Goal: Information Seeking & Learning: Learn about a topic

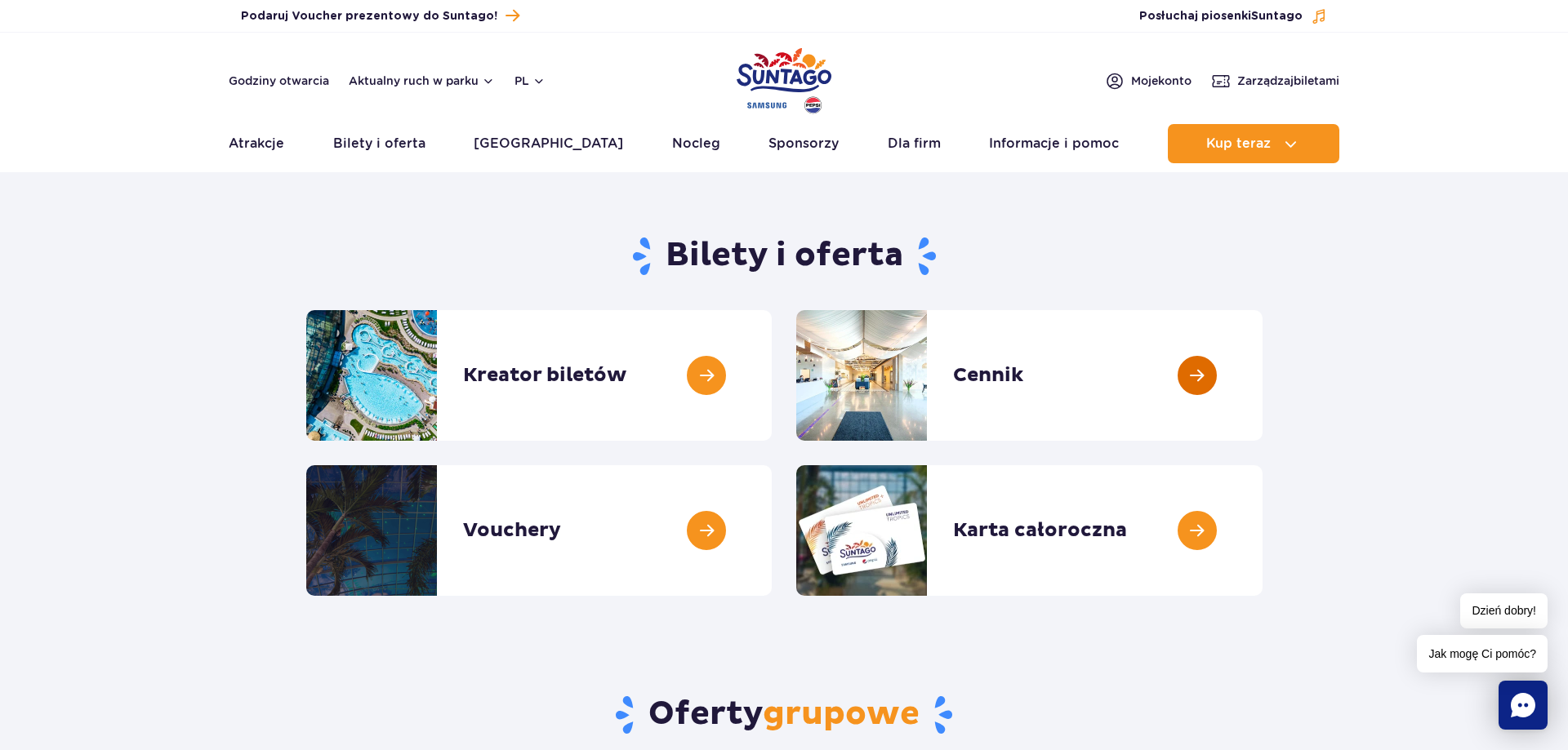
click at [1262, 373] on link at bounding box center [1262, 376] width 0 height 131
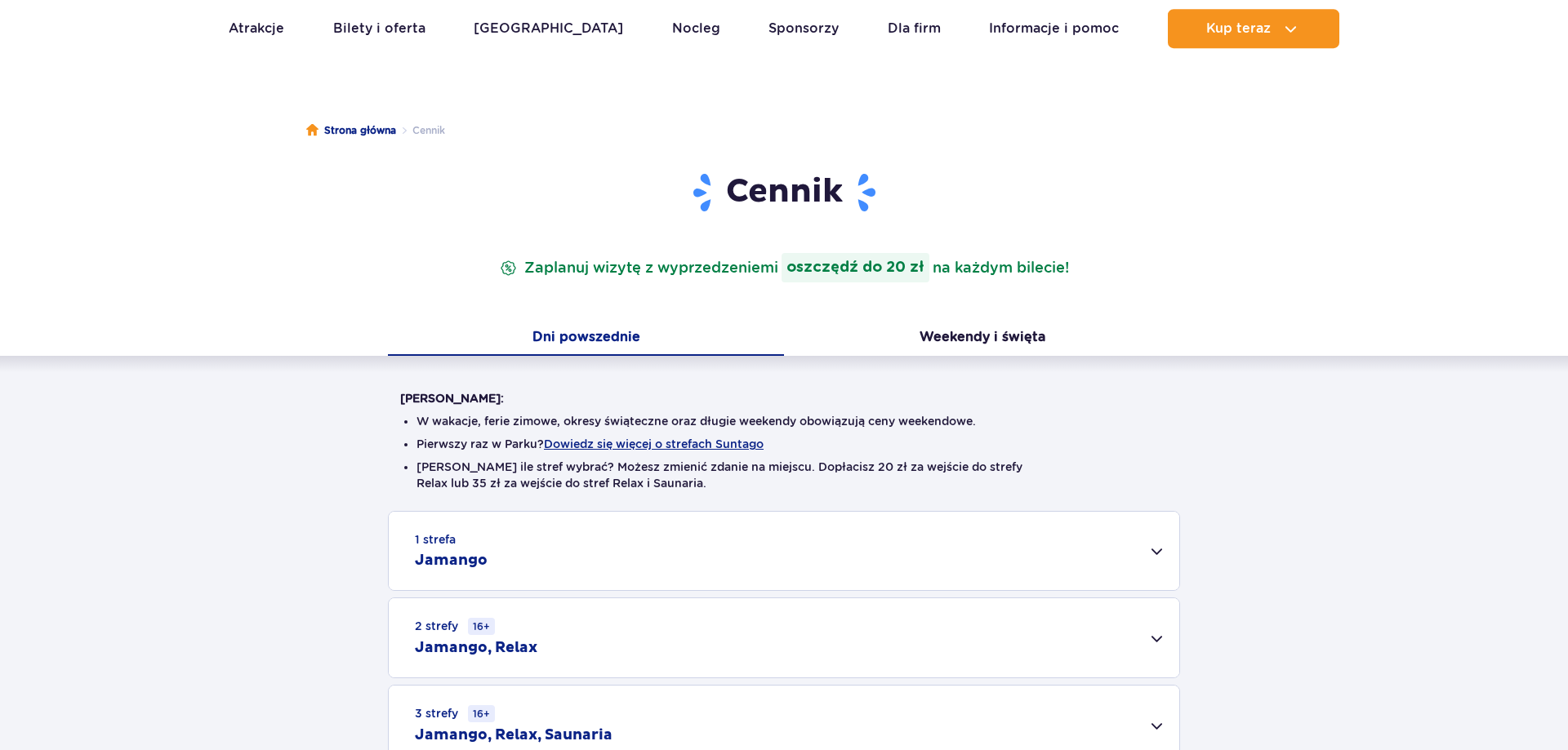
scroll to position [333, 0]
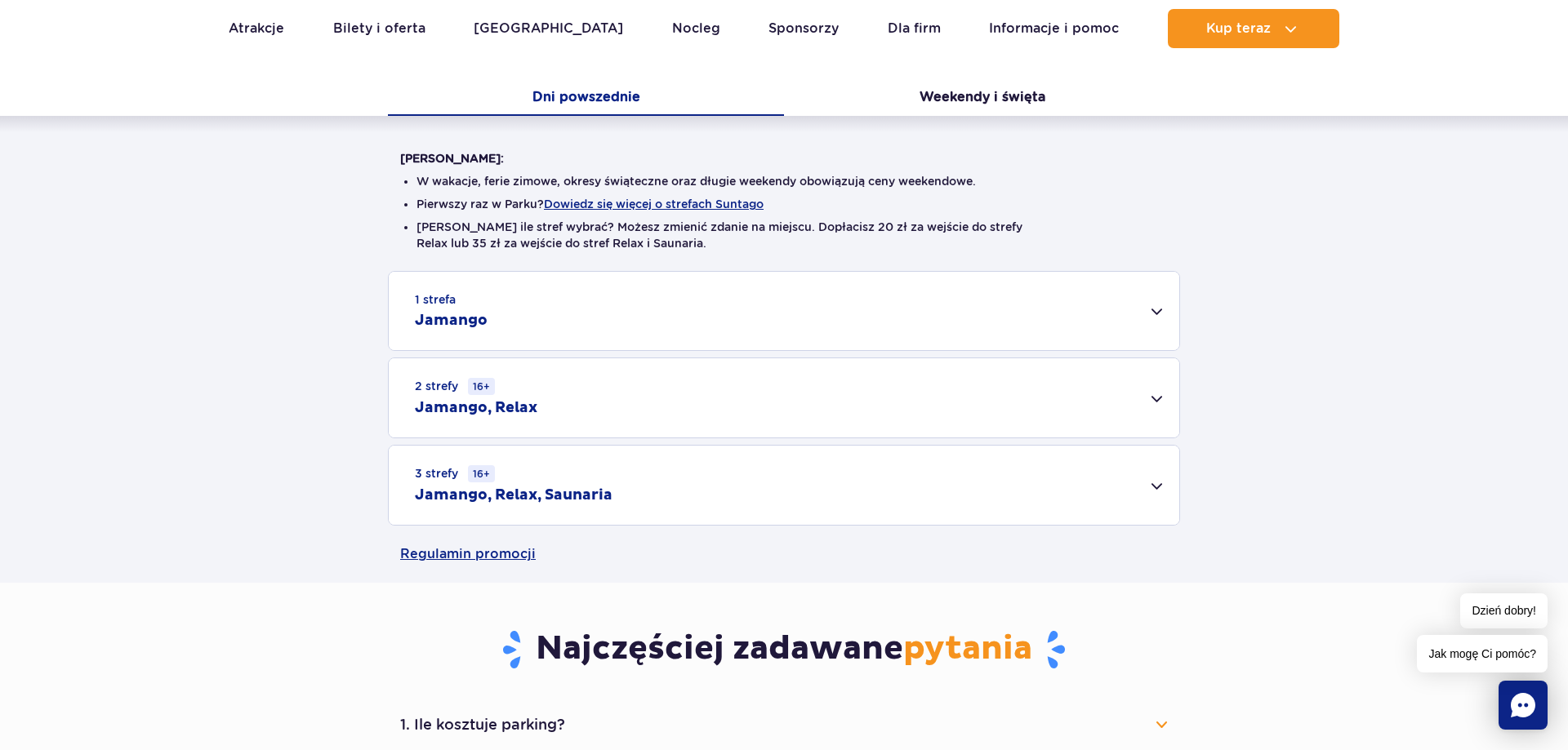
click at [472, 401] on h2 "Jamango, Relax" at bounding box center [476, 408] width 123 height 20
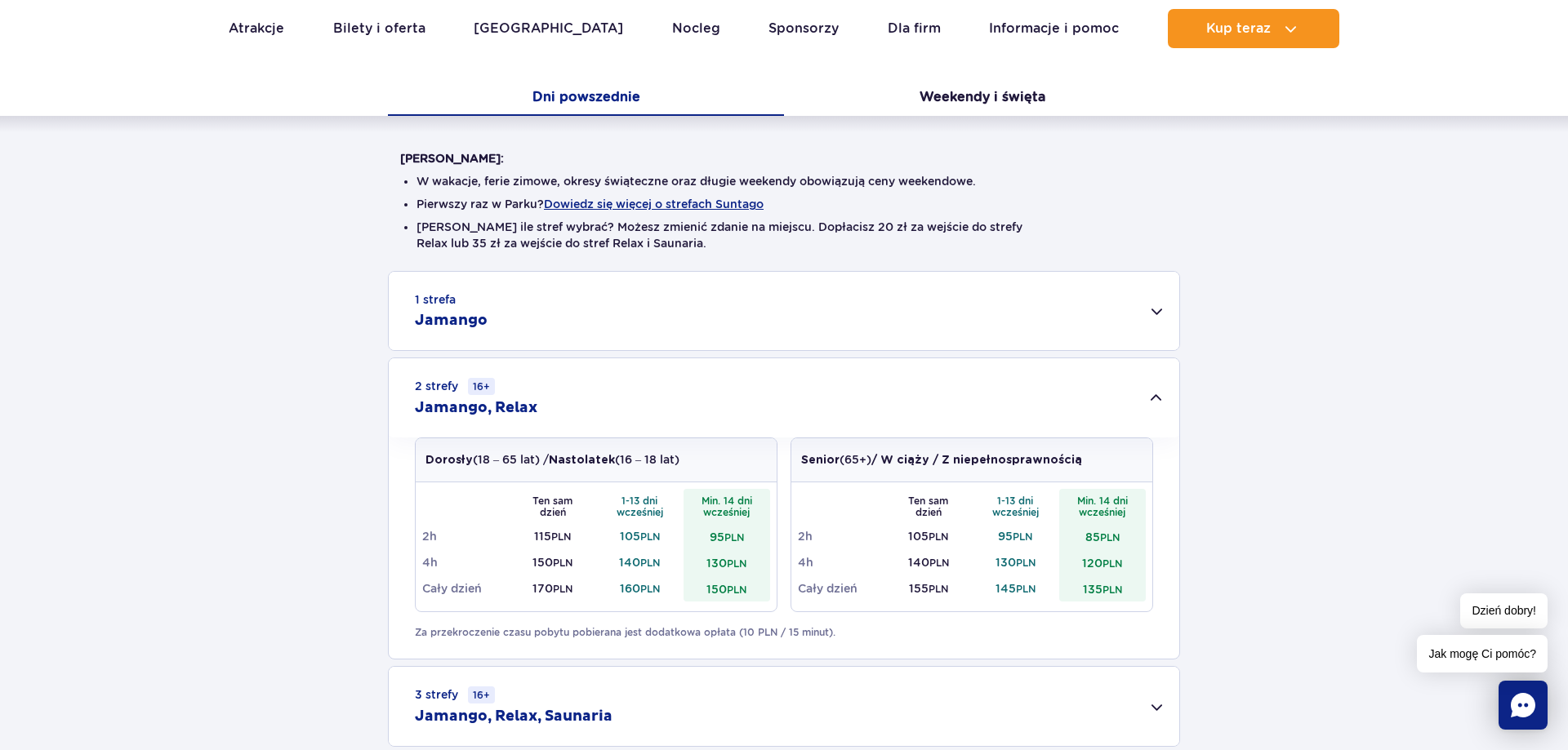
click at [497, 315] on div "1 strefa Jamango" at bounding box center [783, 311] width 791 height 78
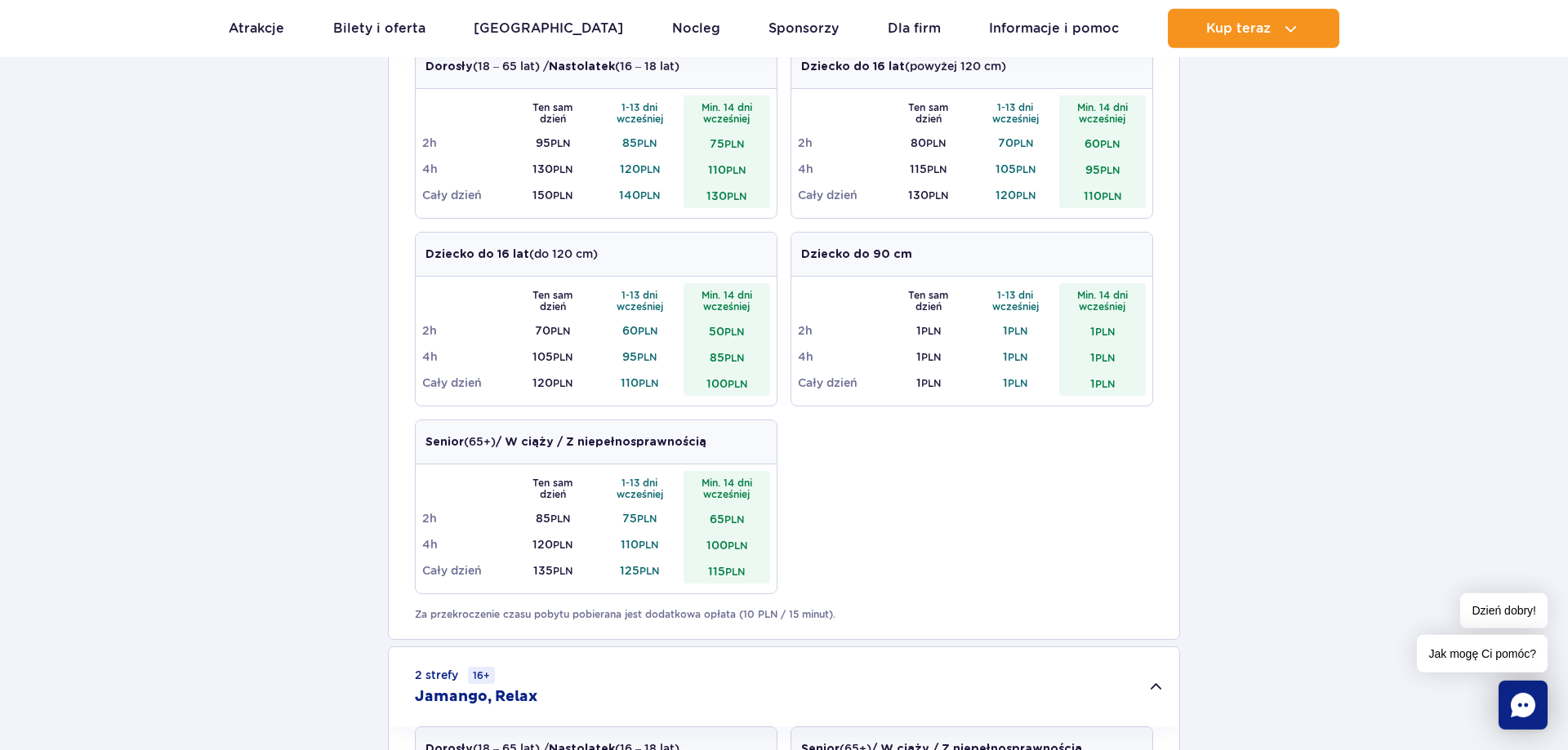
scroll to position [416, 0]
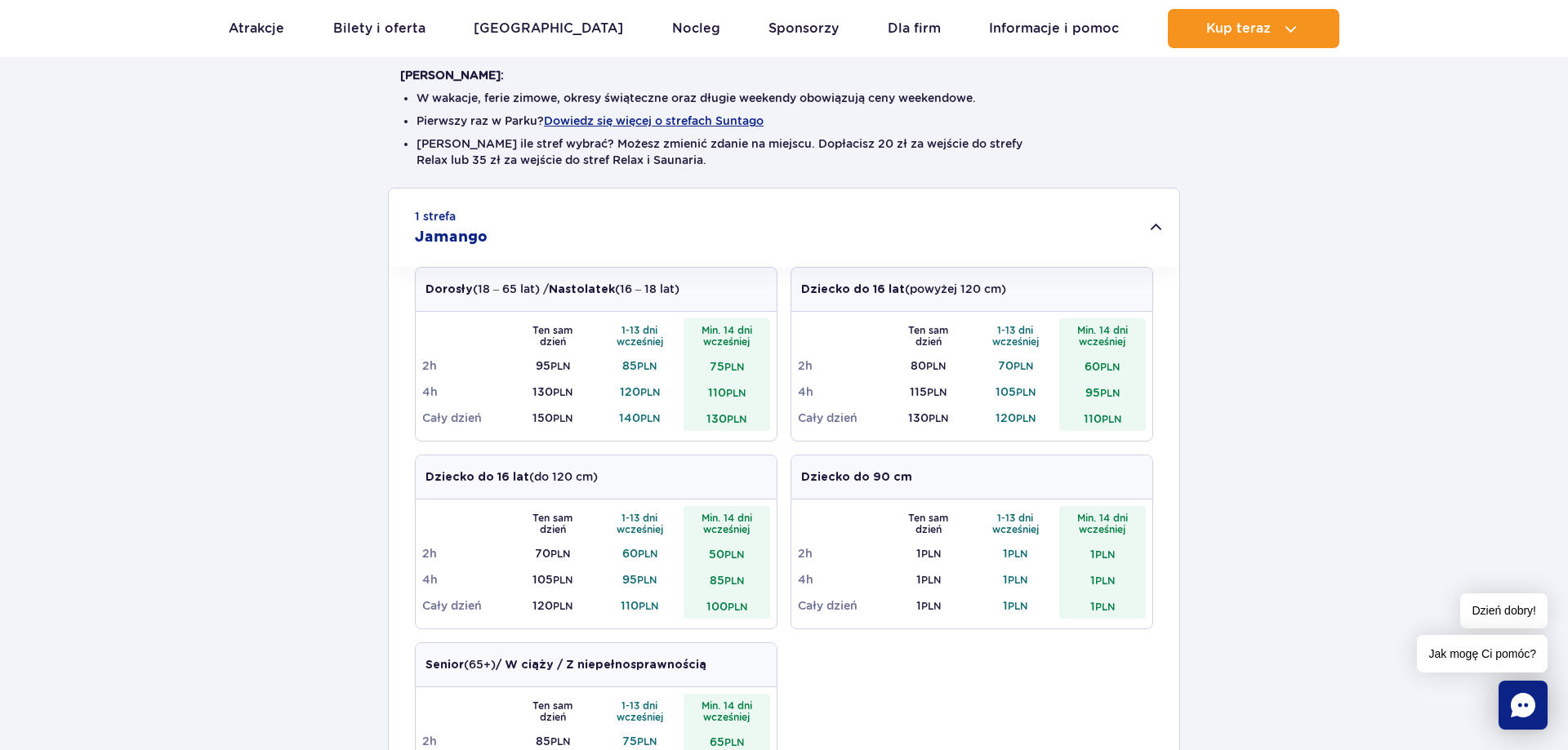
click at [649, 236] on div "1 strefa Jamango" at bounding box center [783, 228] width 791 height 78
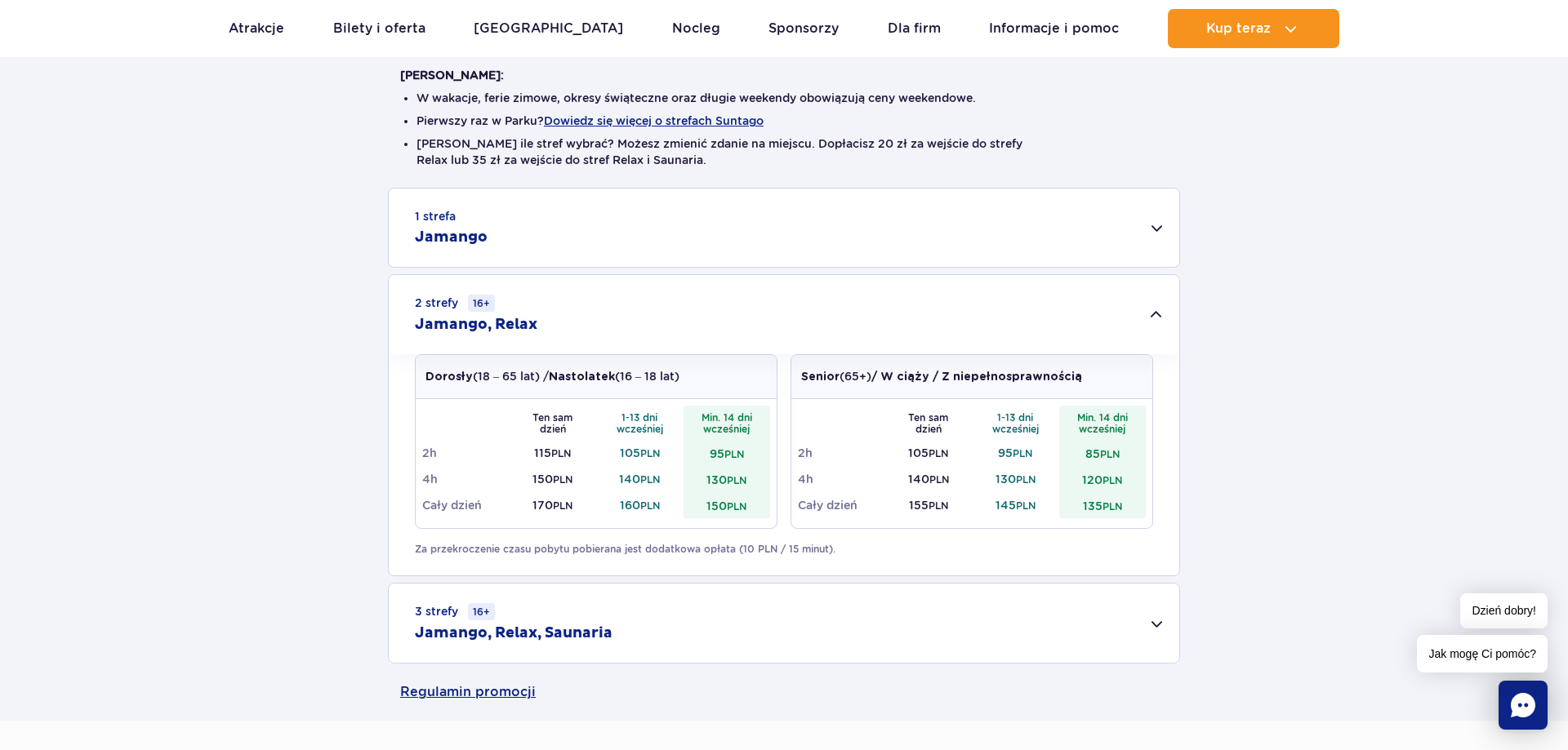
click at [607, 300] on div "2 strefy 16+ Jamango, Relax" at bounding box center [783, 315] width 791 height 79
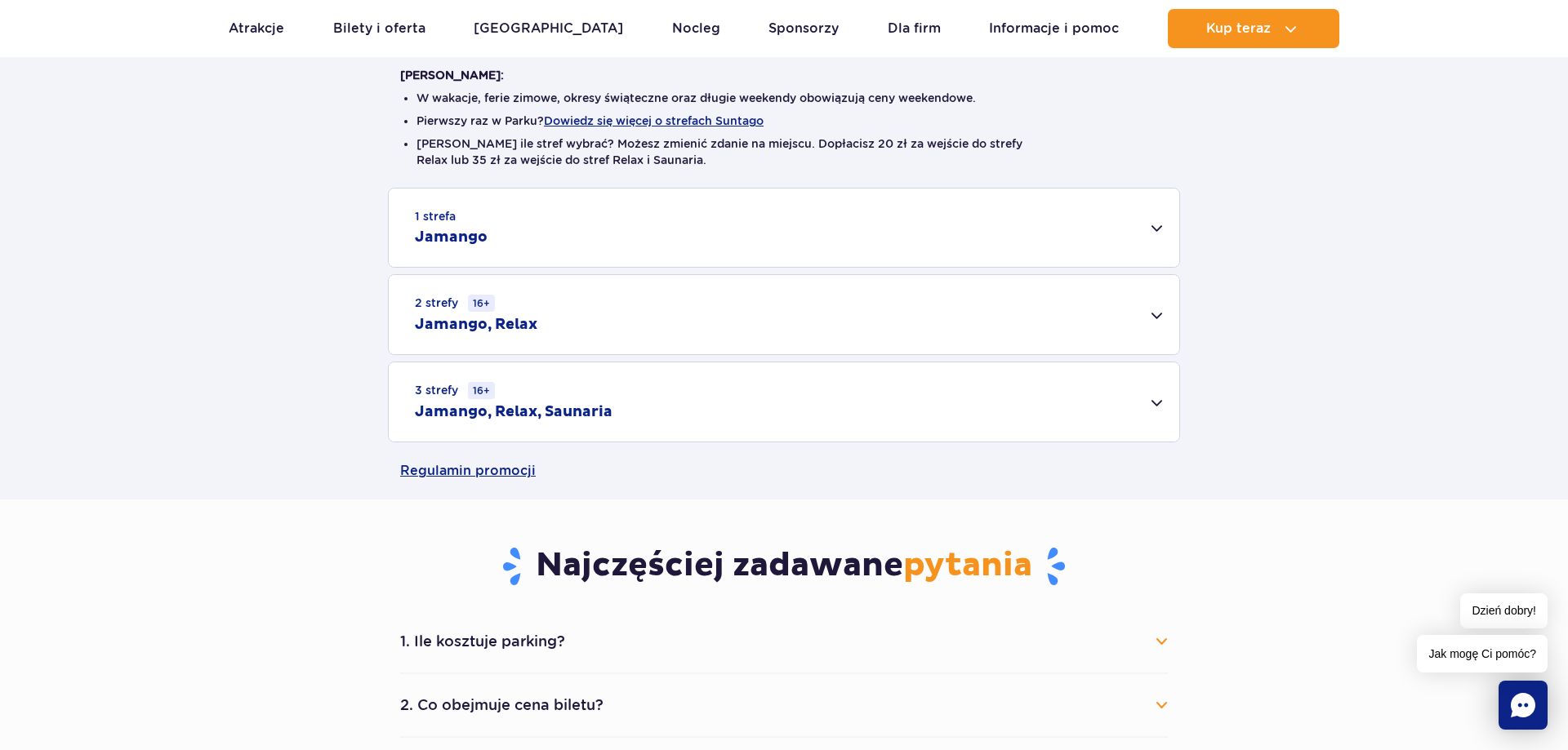
click at [715, 312] on div "2 strefy 16+ Jamango, Relax" at bounding box center [783, 315] width 791 height 79
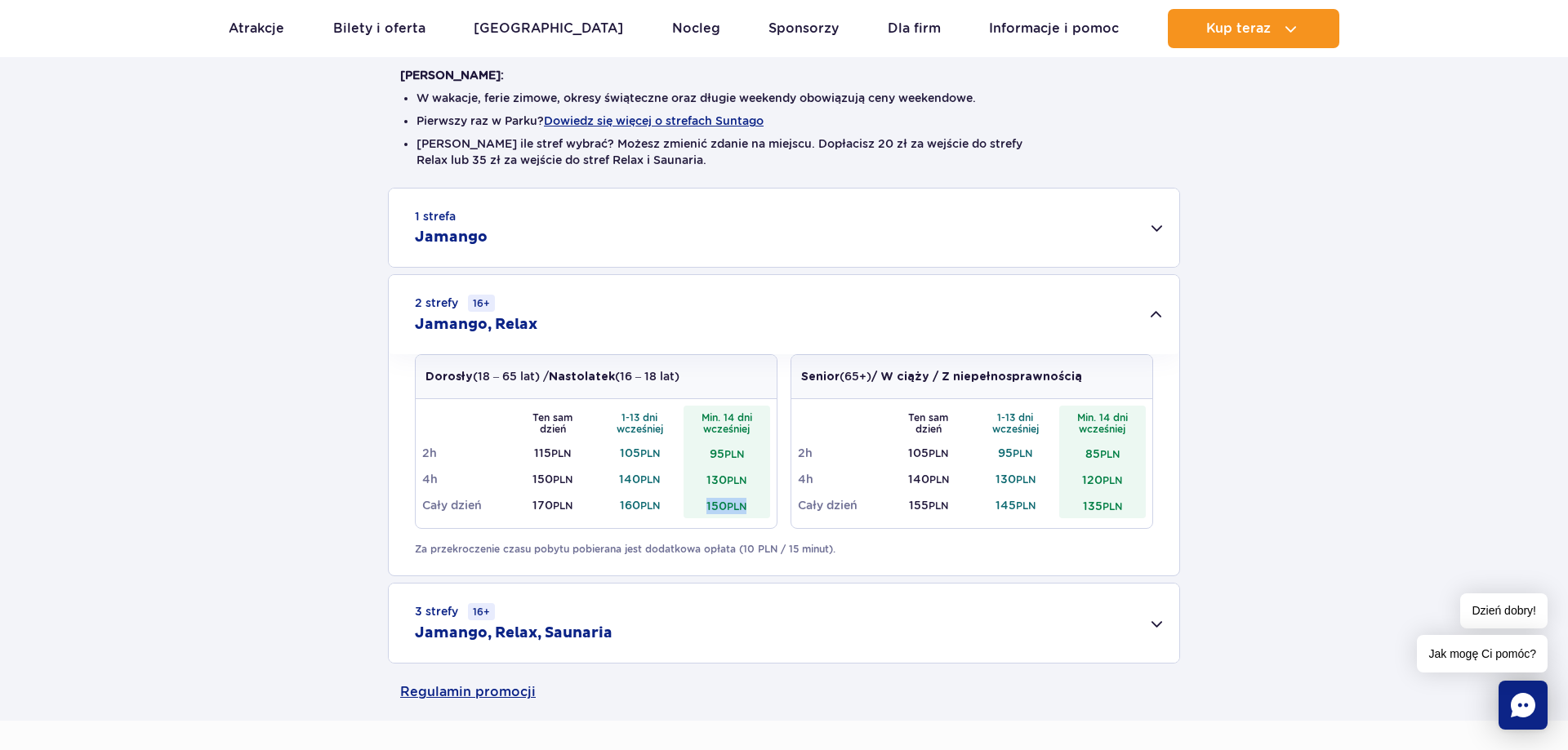
drag, startPoint x: 702, startPoint y: 497, endPoint x: 751, endPoint y: 502, distance: 49.3
click at [751, 502] on td "150 PLN" at bounding box center [727, 505] width 87 height 26
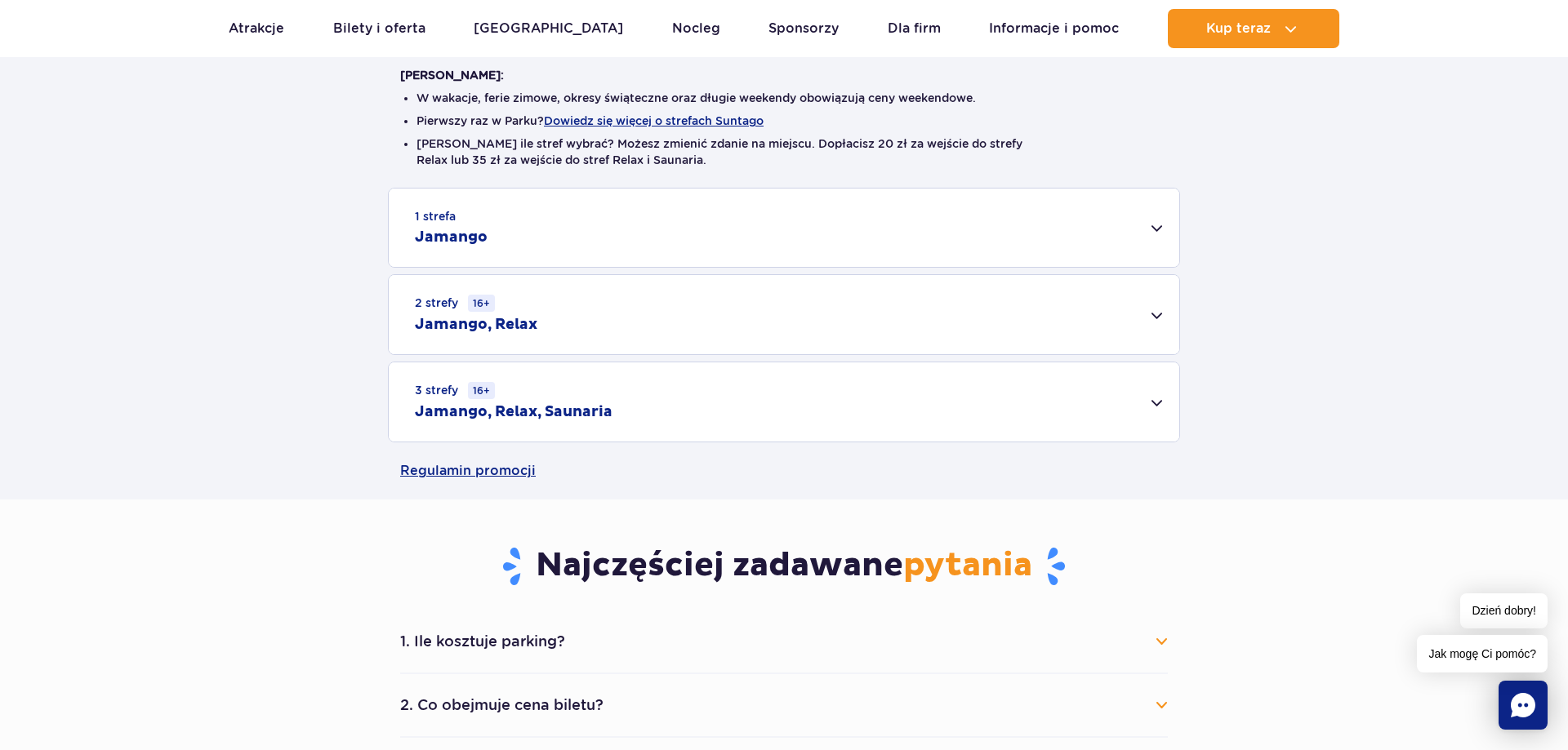
click at [801, 301] on div "2 strefy 16+ Jamango, Relax" at bounding box center [783, 315] width 791 height 79
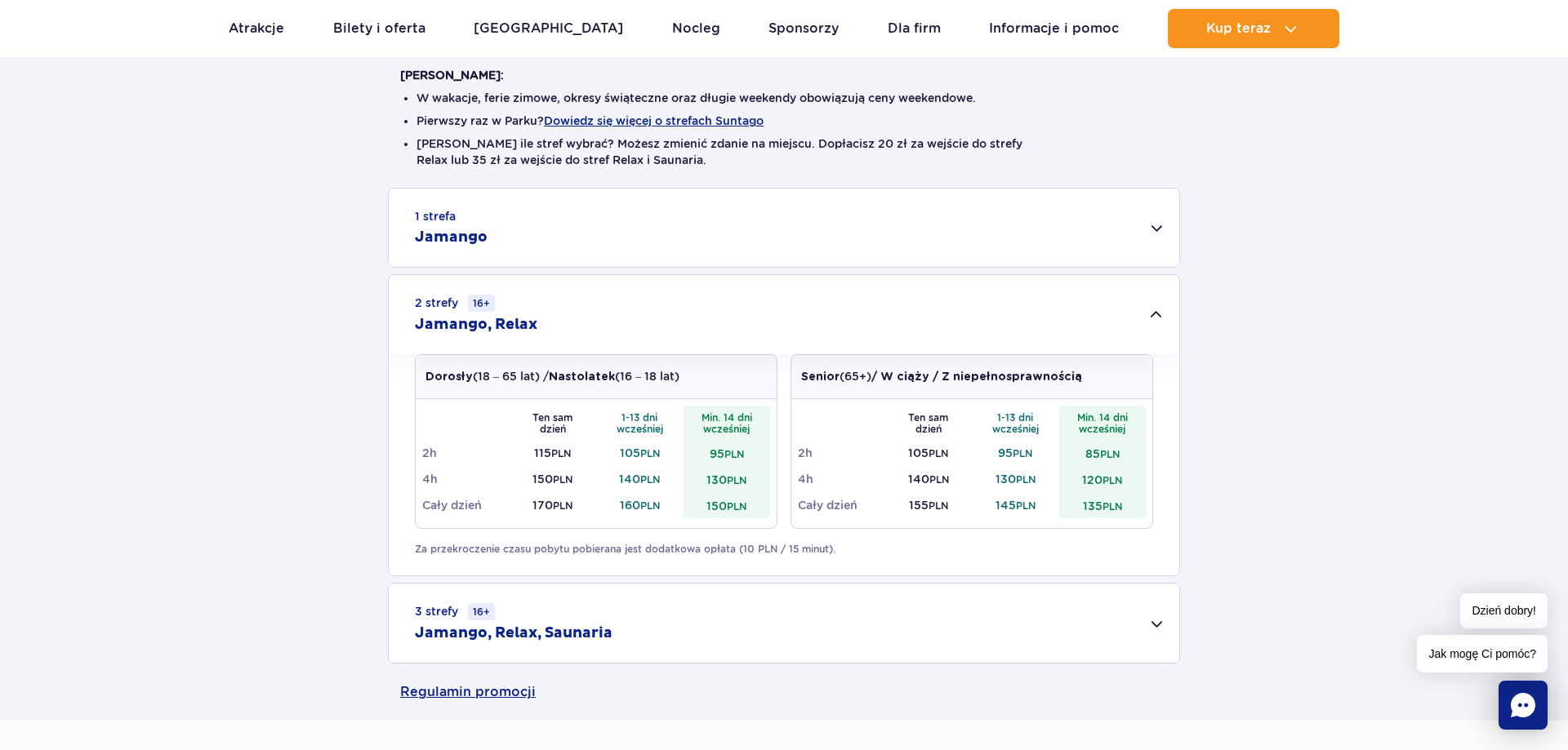
click at [552, 229] on div "1 strefa Jamango" at bounding box center [783, 228] width 791 height 78
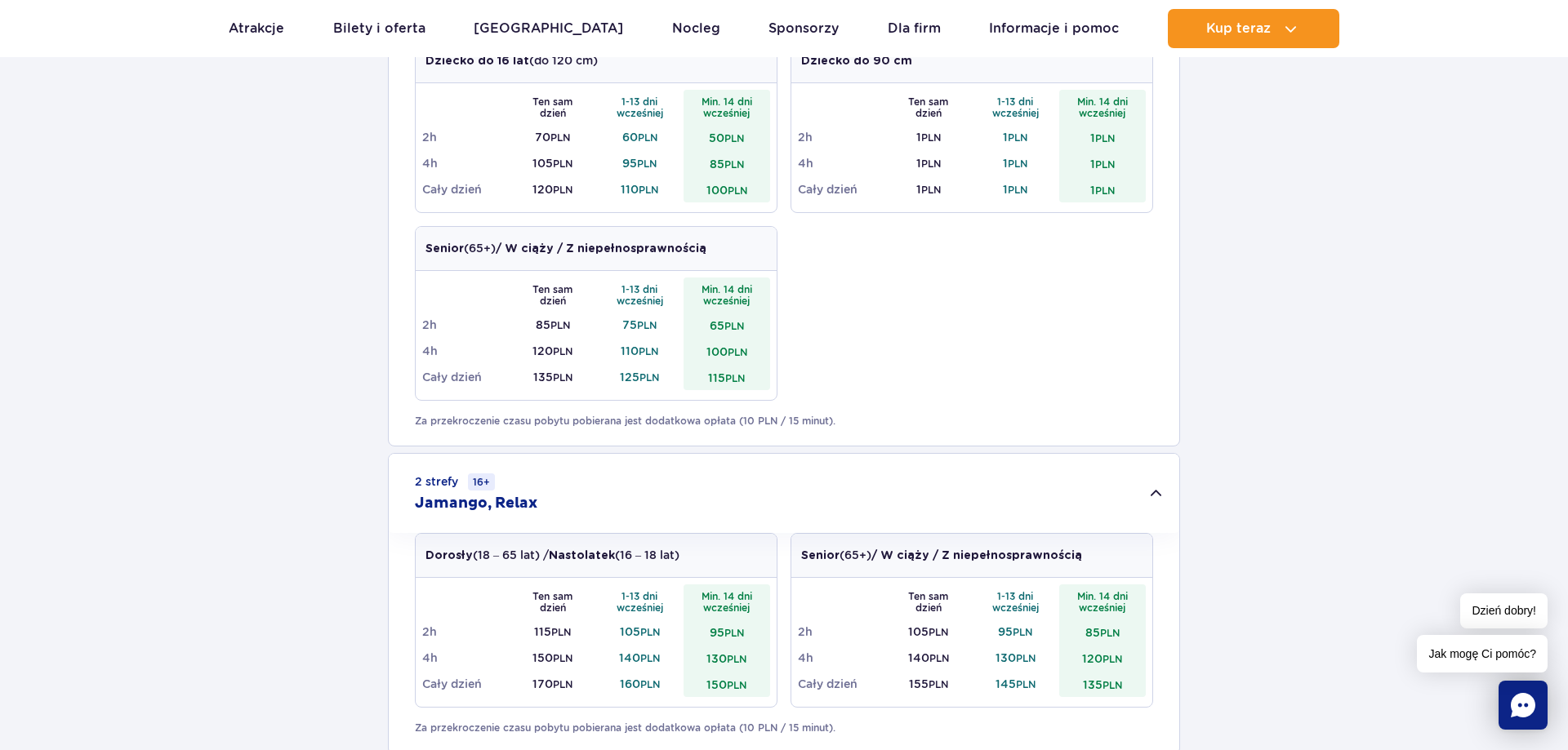
scroll to position [1082, 0]
